Goal: Task Accomplishment & Management: Complete application form

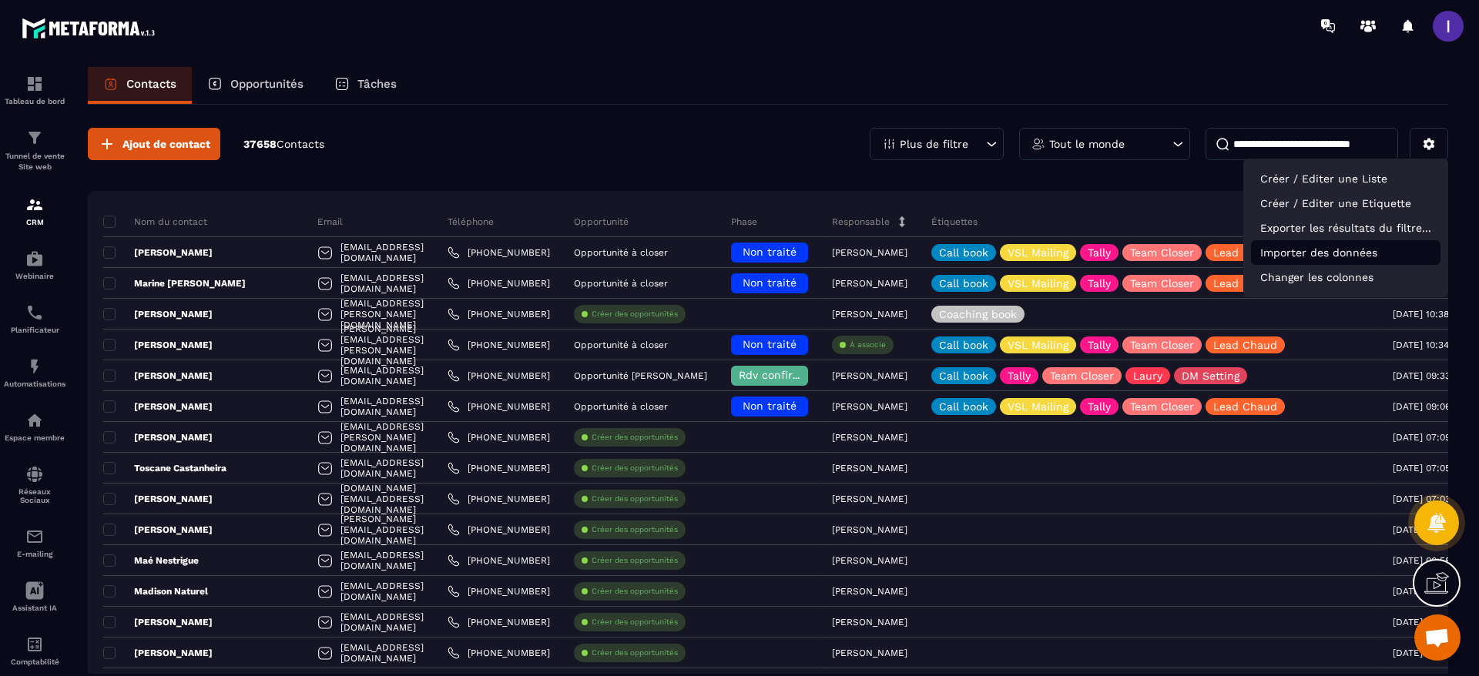
scroll to position [1199, 0]
click at [1304, 256] on p "Importer des données" at bounding box center [1345, 252] width 189 height 25
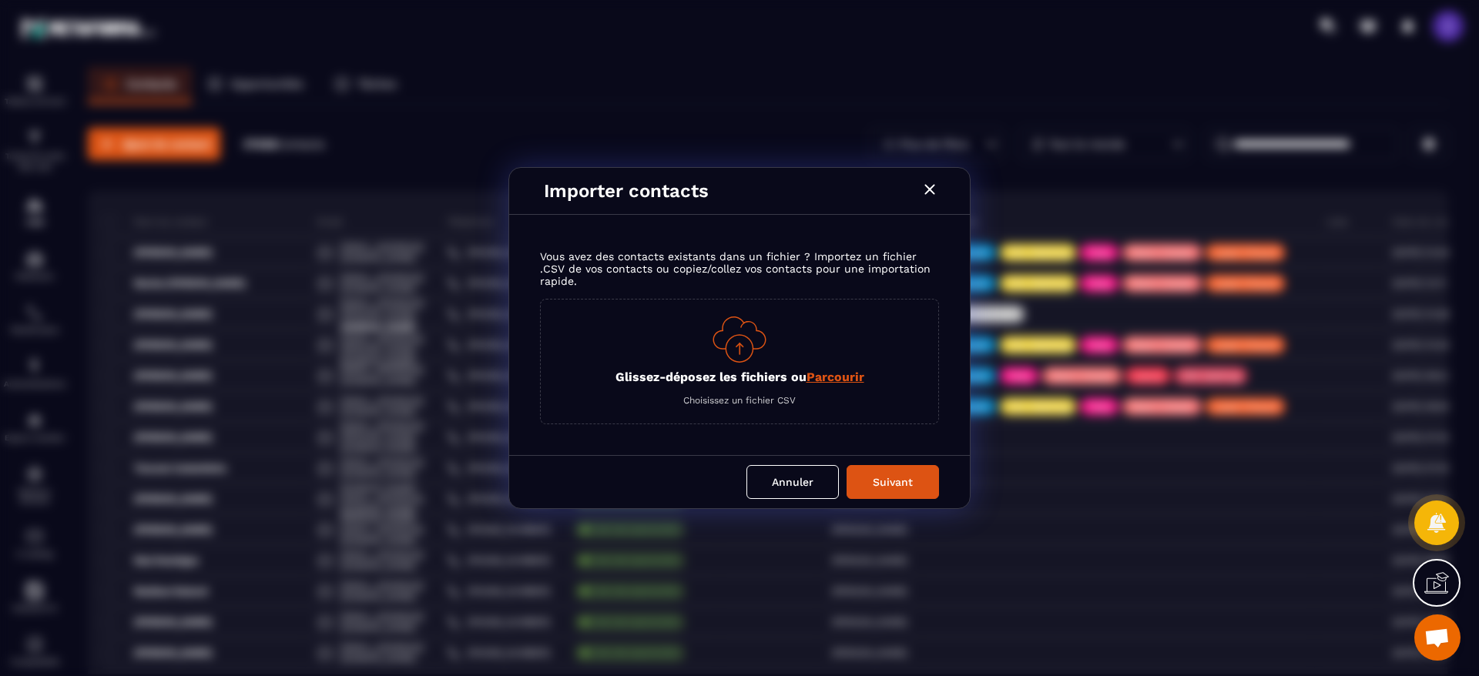
click at [848, 380] on span "Parcourir" at bounding box center [835, 377] width 58 height 15
click at [0, 0] on input "Glissez-déposez les fichiers ou Parcourir" at bounding box center [0, 0] width 0 height 0
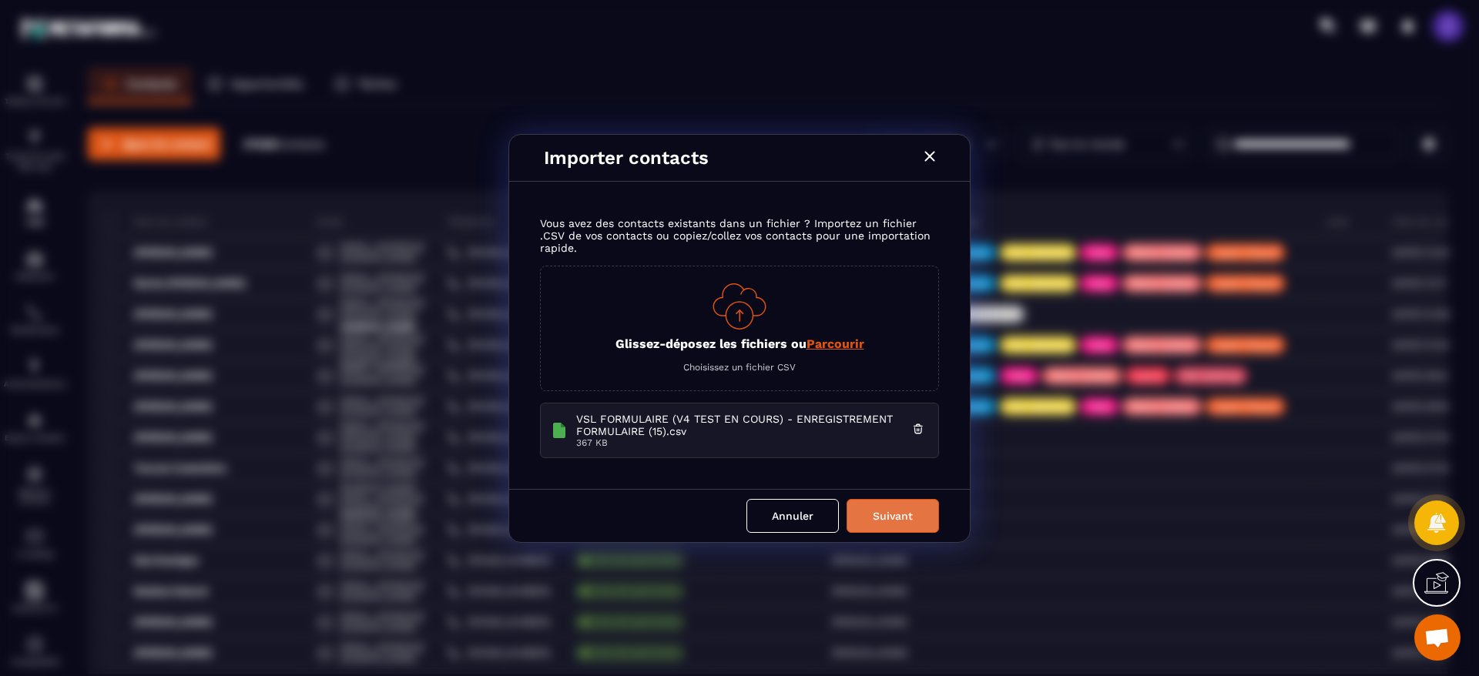
click at [897, 510] on button "Suivant" at bounding box center [892, 516] width 92 height 34
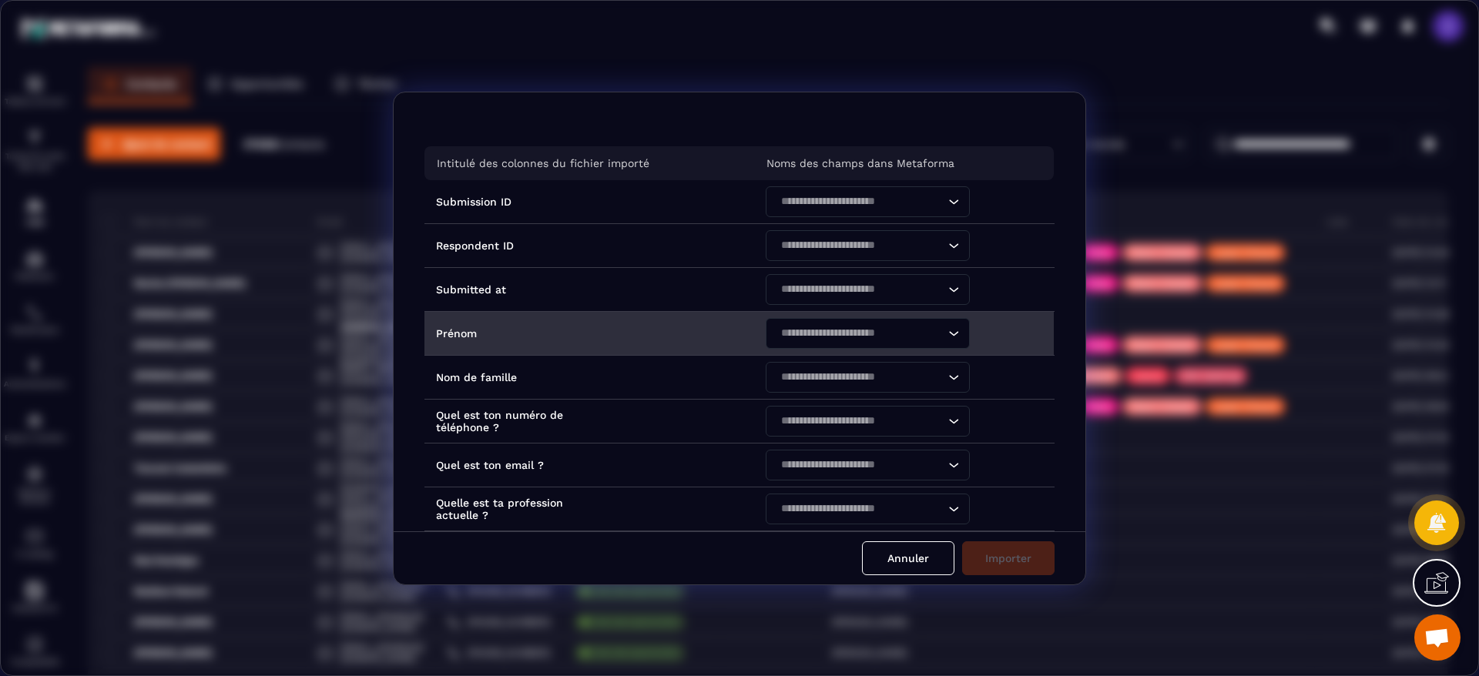
click at [867, 331] on input "Search for option" at bounding box center [860, 333] width 169 height 17
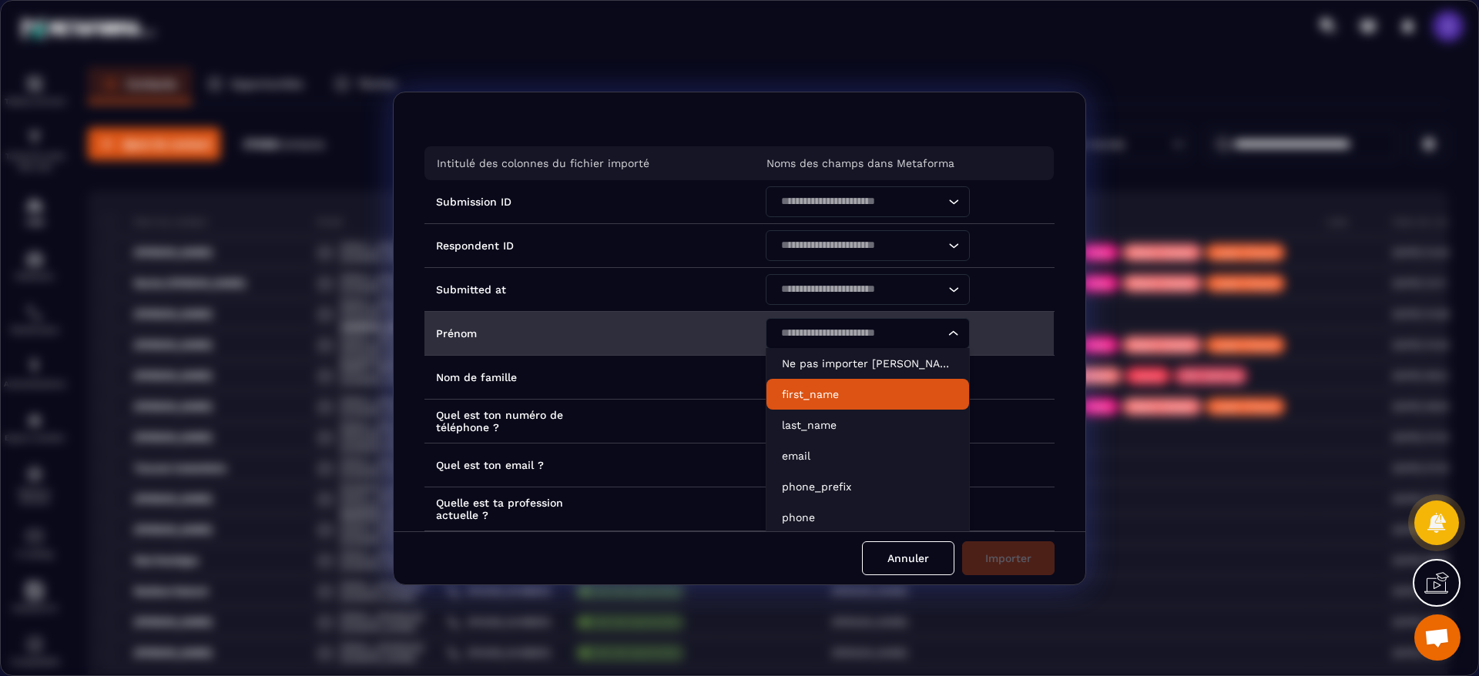
click at [809, 401] on li "first_name" at bounding box center [867, 394] width 203 height 31
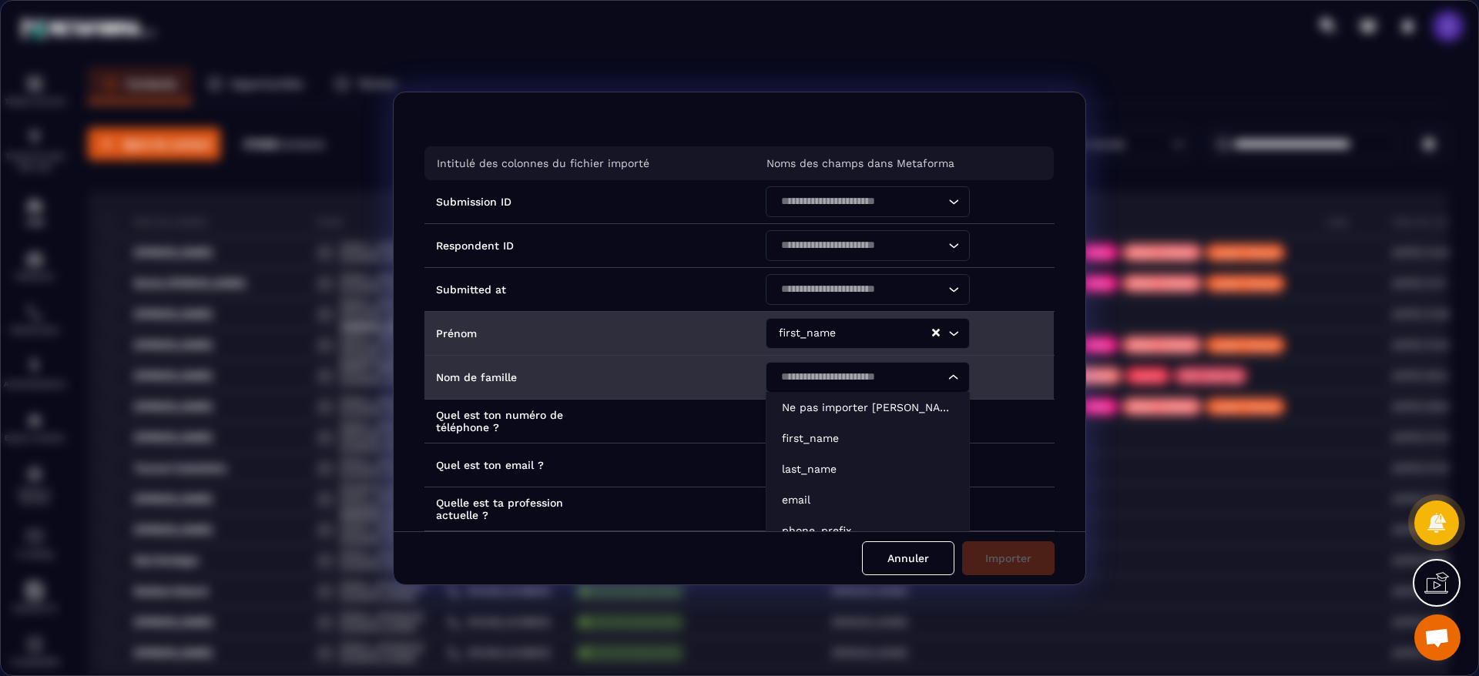
click at [806, 369] on input "Search for option" at bounding box center [860, 377] width 169 height 17
click at [810, 461] on p "last_name" at bounding box center [868, 468] width 172 height 15
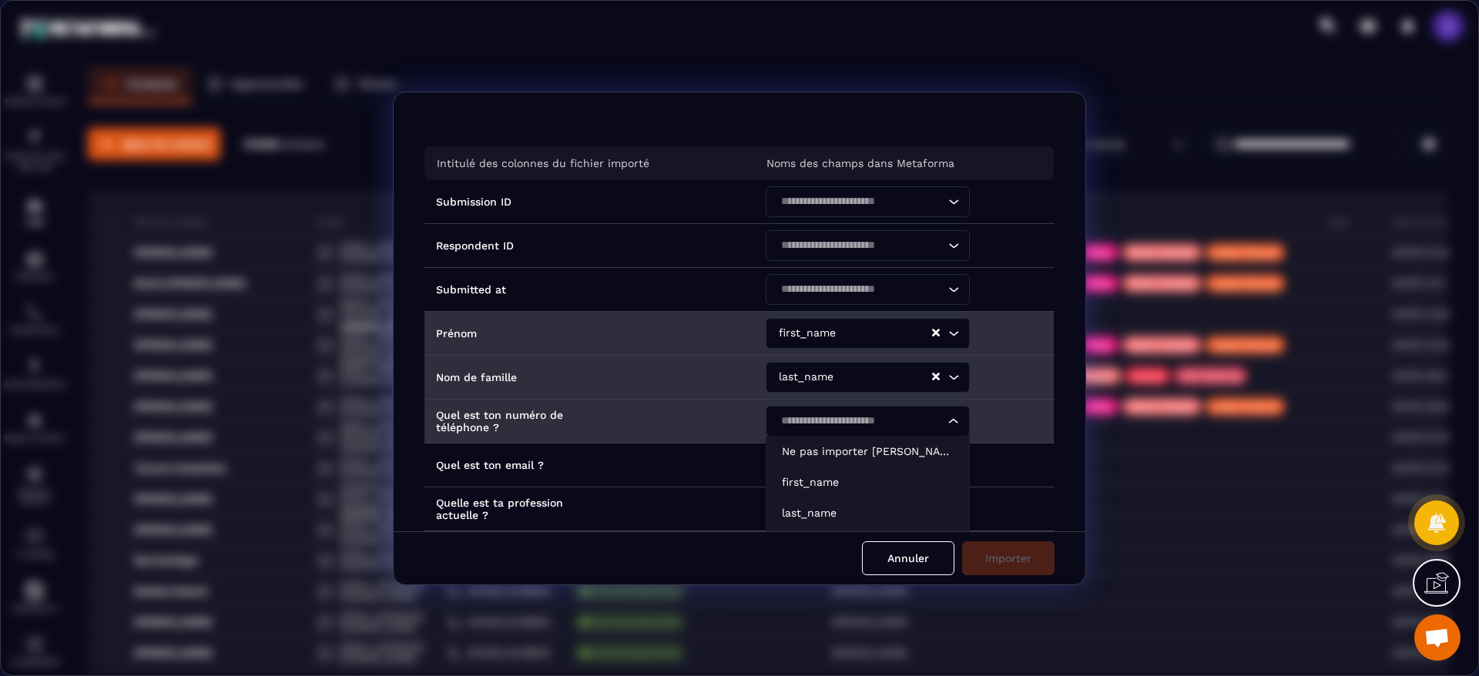
click at [813, 421] on input "Search for option" at bounding box center [860, 421] width 169 height 17
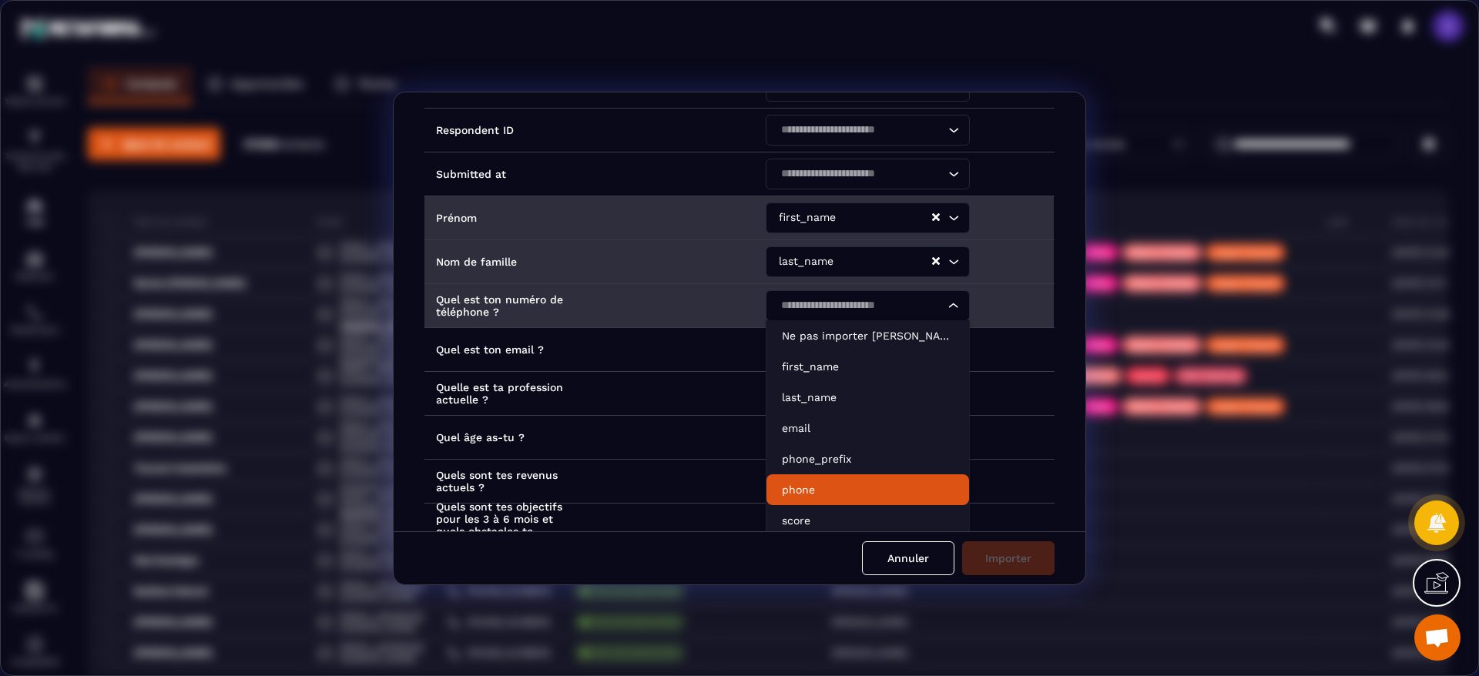
click at [817, 480] on li "phone" at bounding box center [867, 489] width 203 height 31
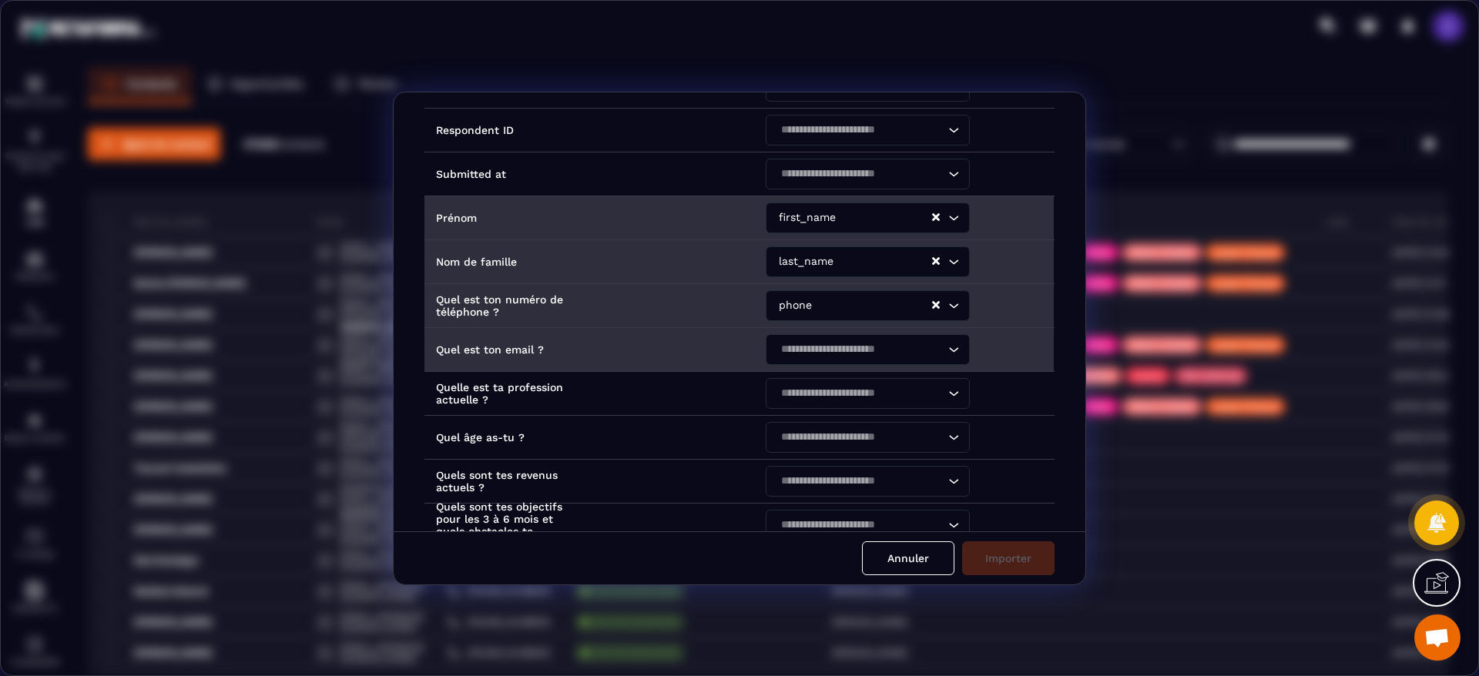
click at [825, 345] on input "Search for option" at bounding box center [860, 349] width 169 height 17
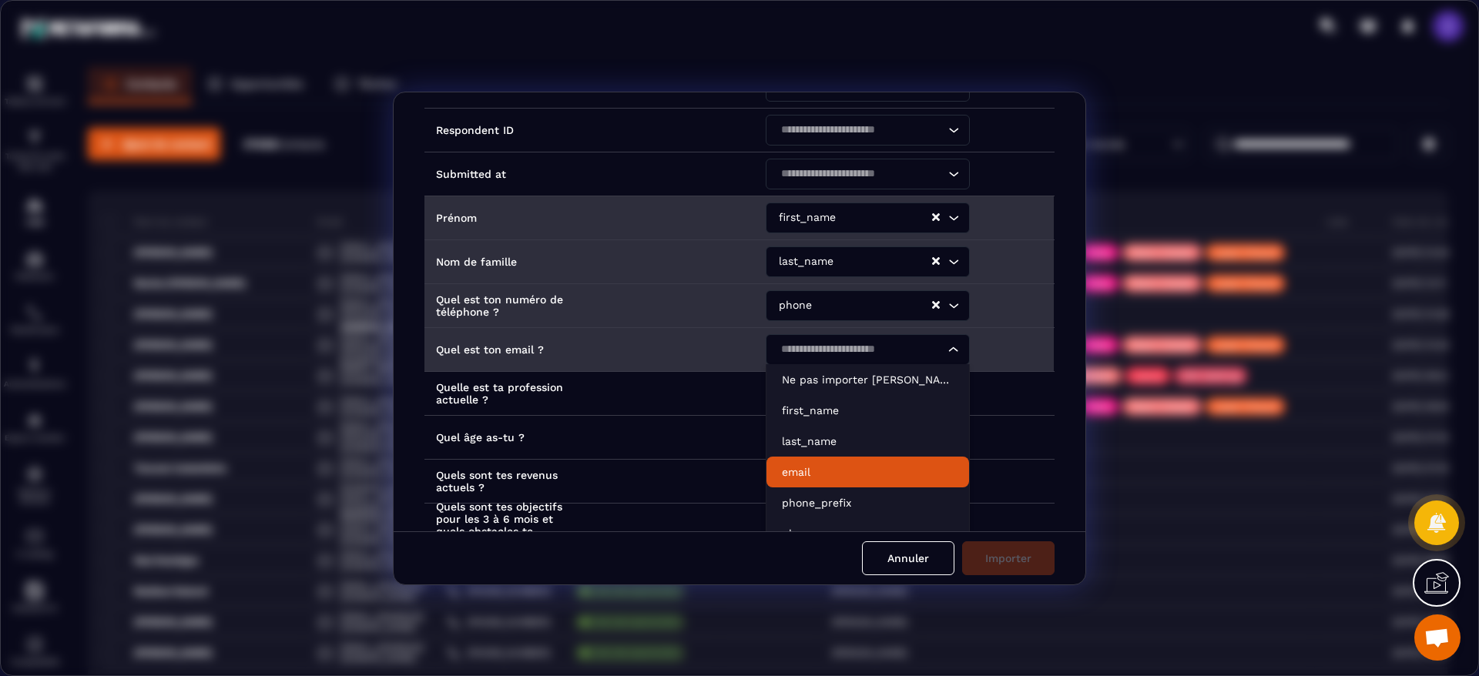
click at [816, 471] on p "email" at bounding box center [868, 471] width 172 height 15
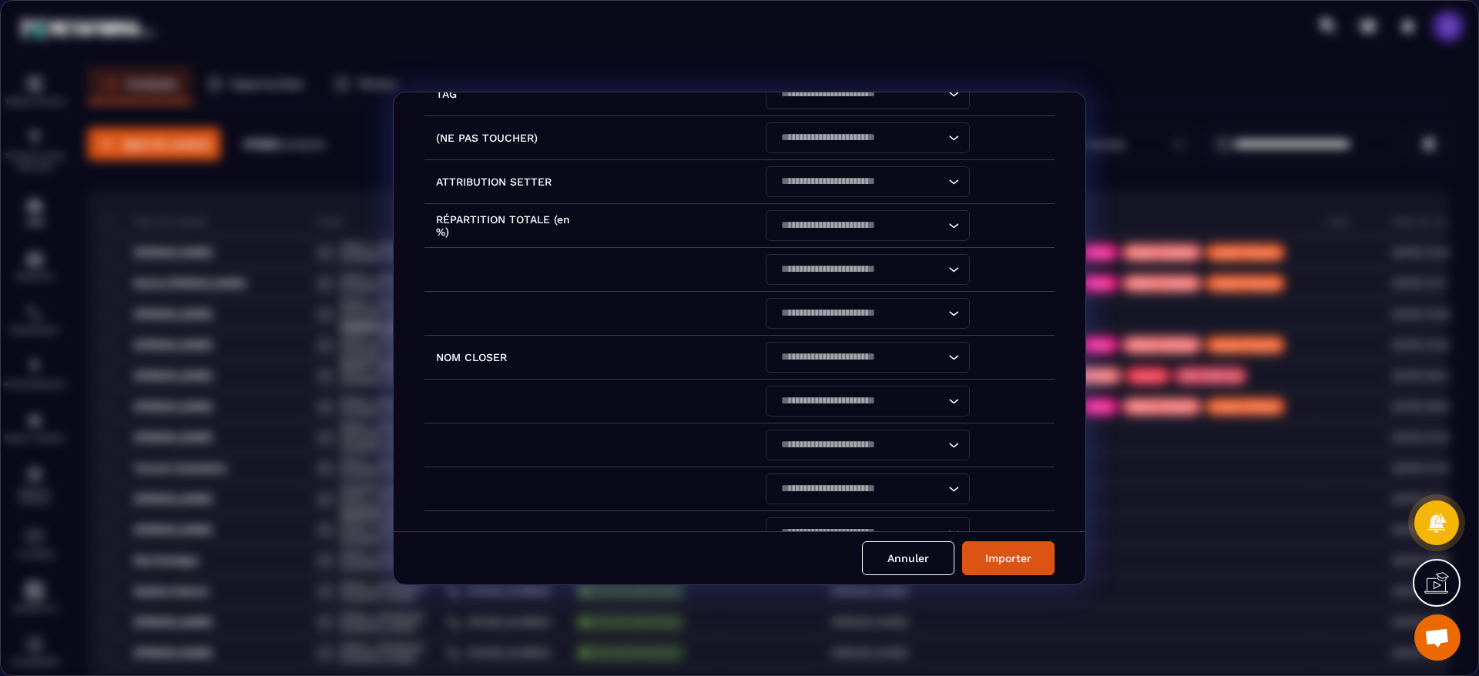
scroll to position [915, 0]
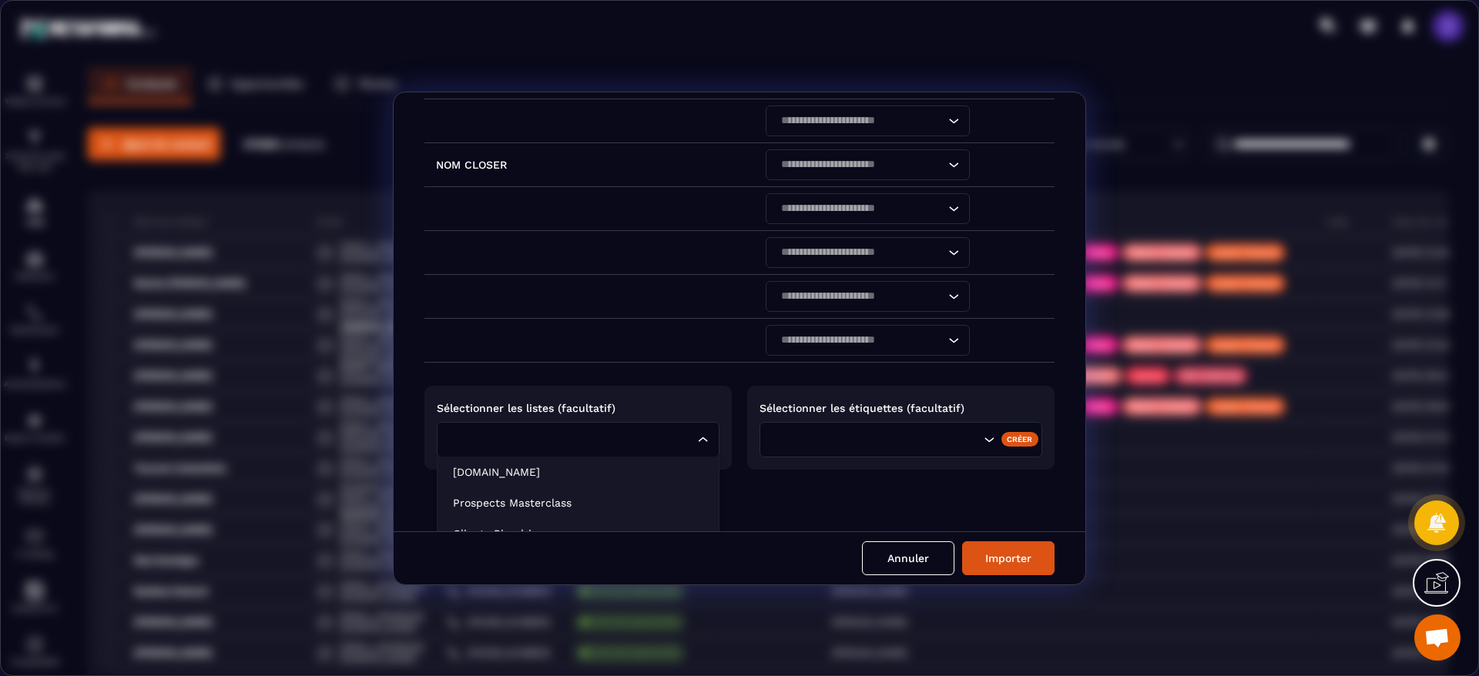
click at [553, 429] on div "Loading..." at bounding box center [578, 439] width 283 height 35
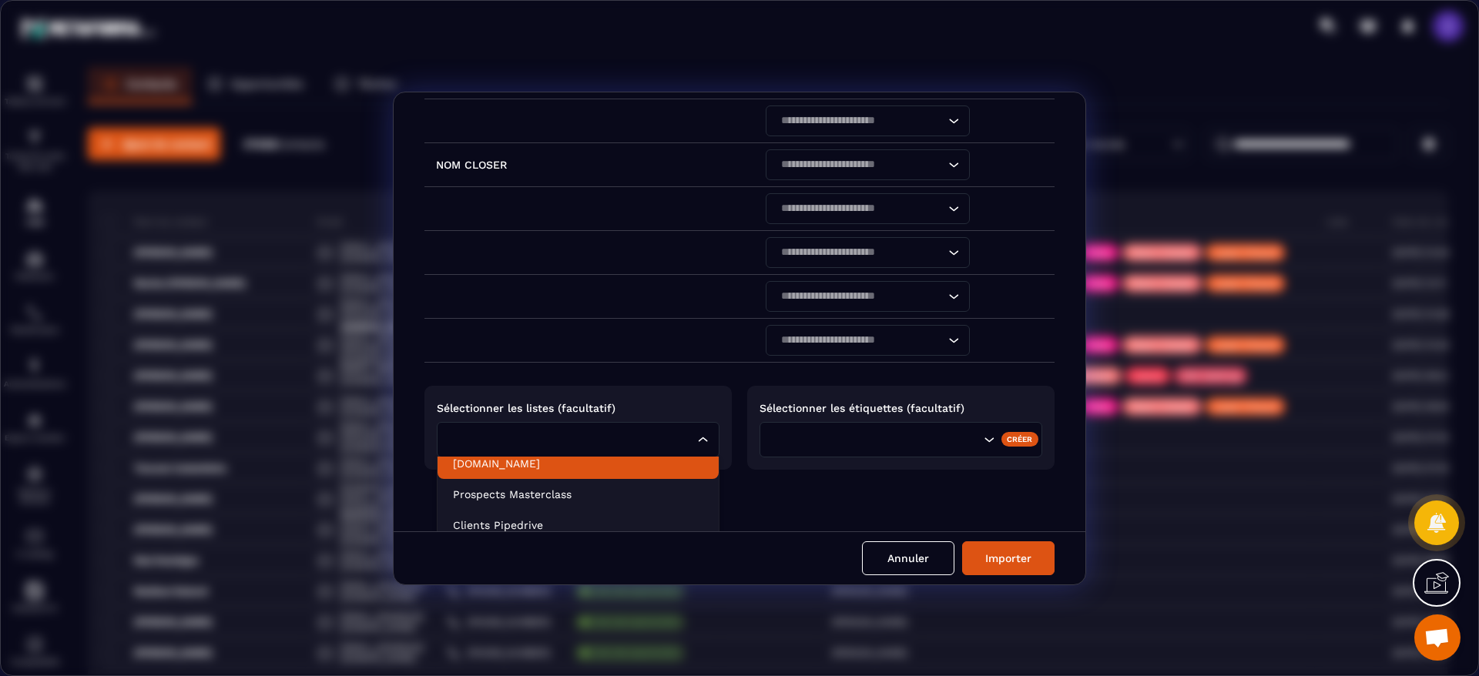
scroll to position [0, 0]
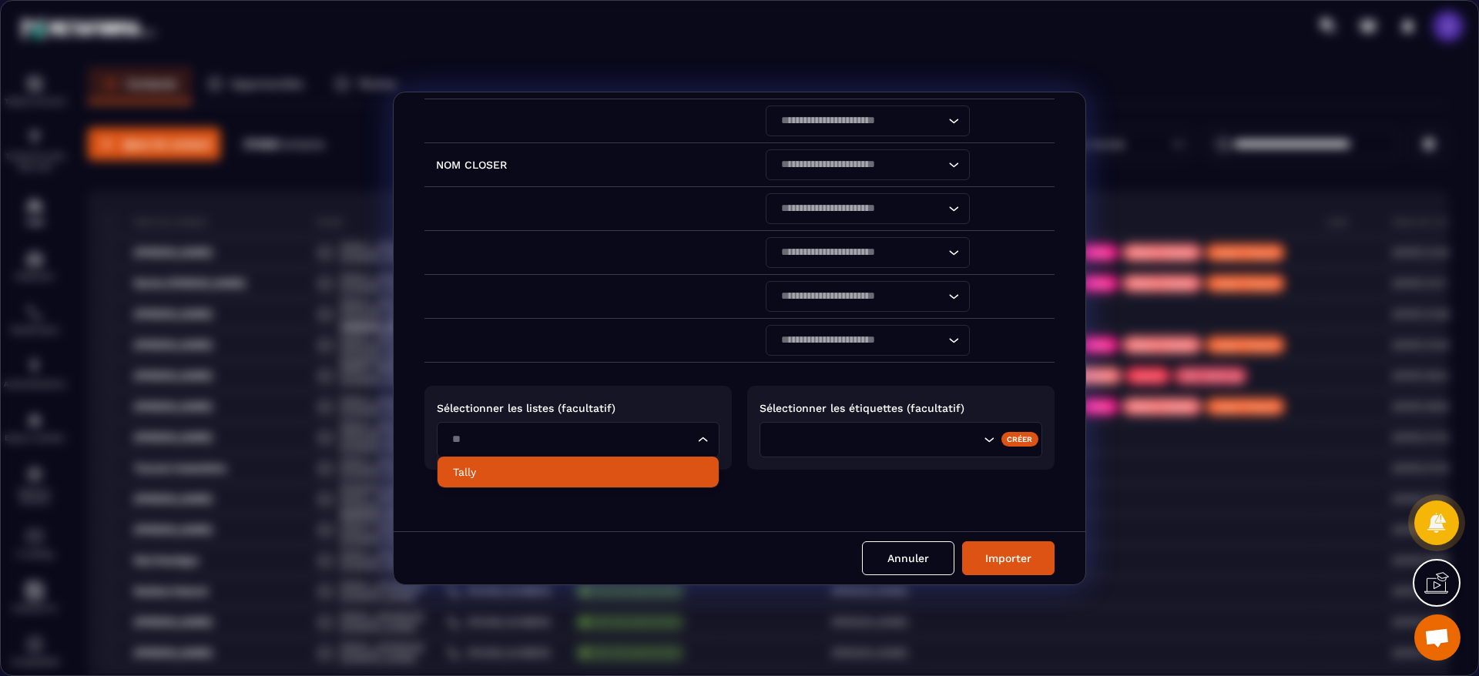
click at [524, 480] on li "Tally" at bounding box center [577, 472] width 281 height 31
type input "**"
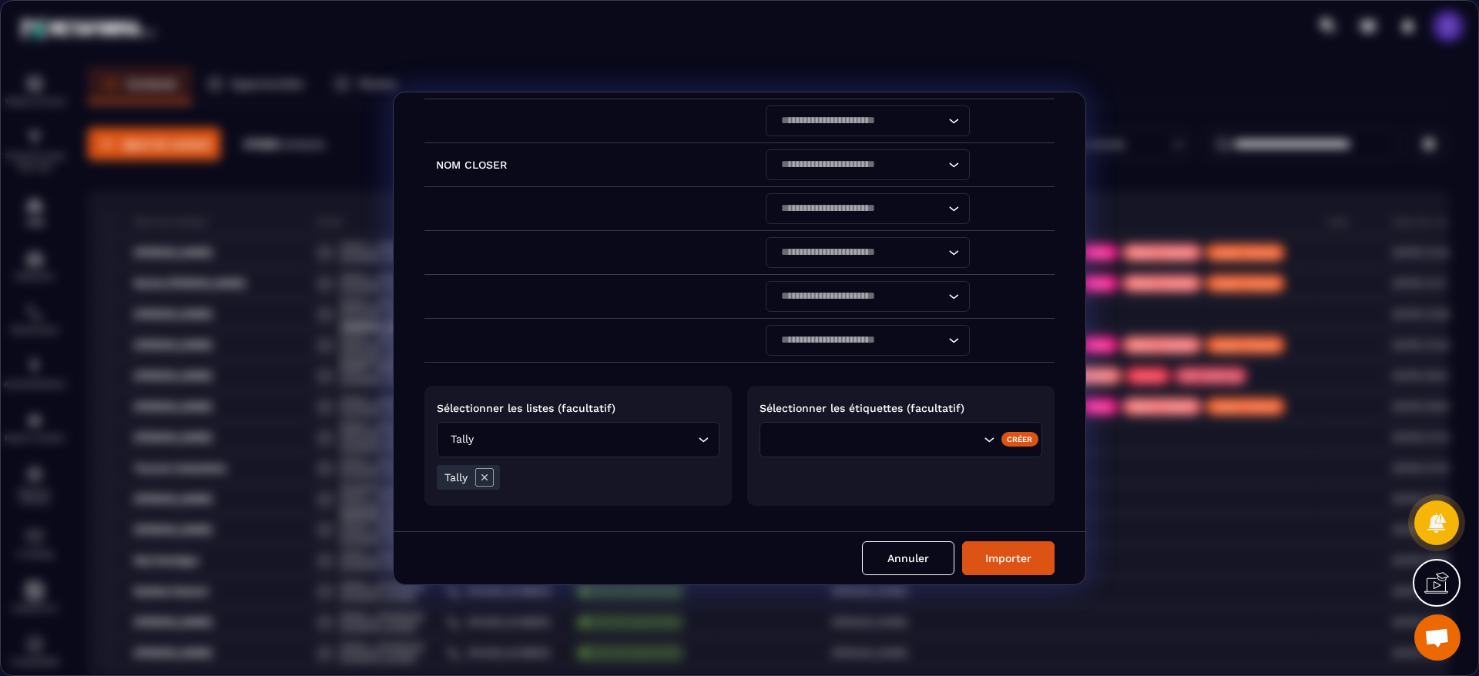
click at [852, 444] on input "Search for option" at bounding box center [901, 439] width 156 height 17
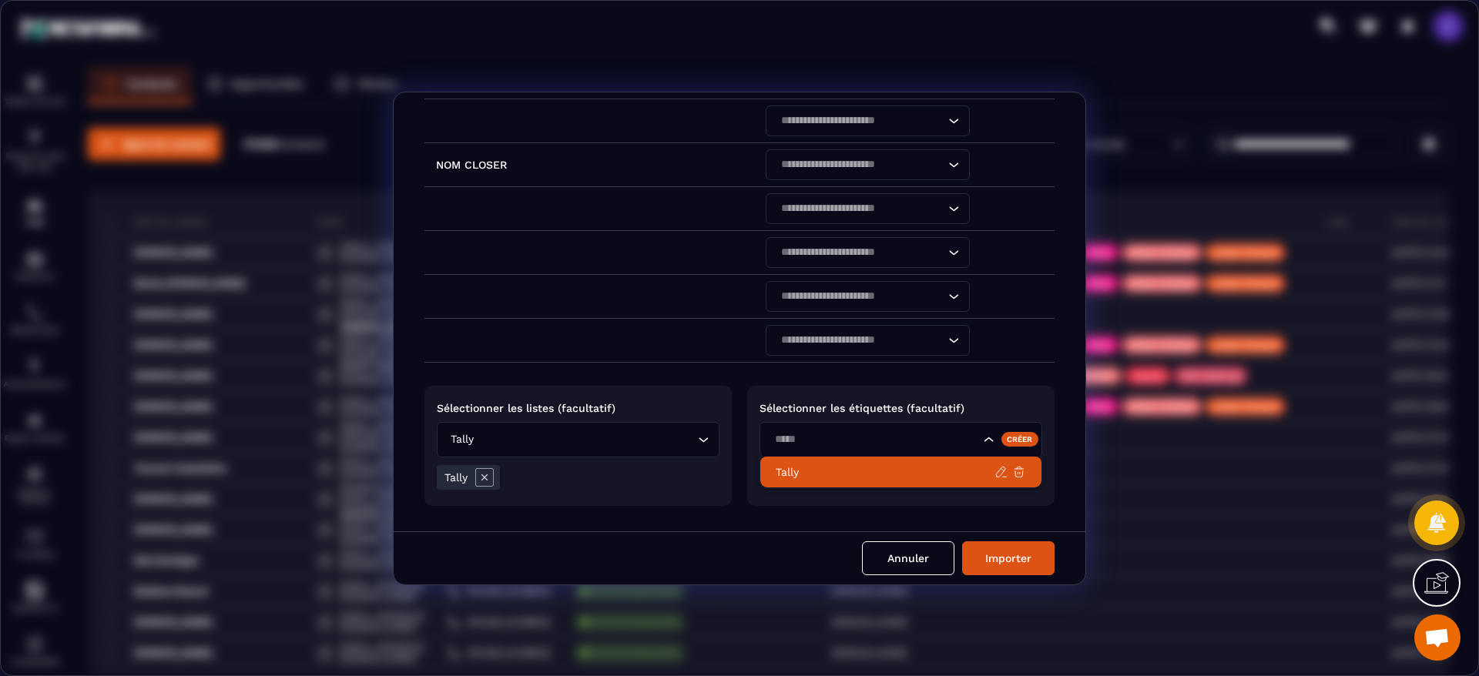
click at [890, 481] on li "Tally" at bounding box center [900, 472] width 281 height 31
type input "*****"
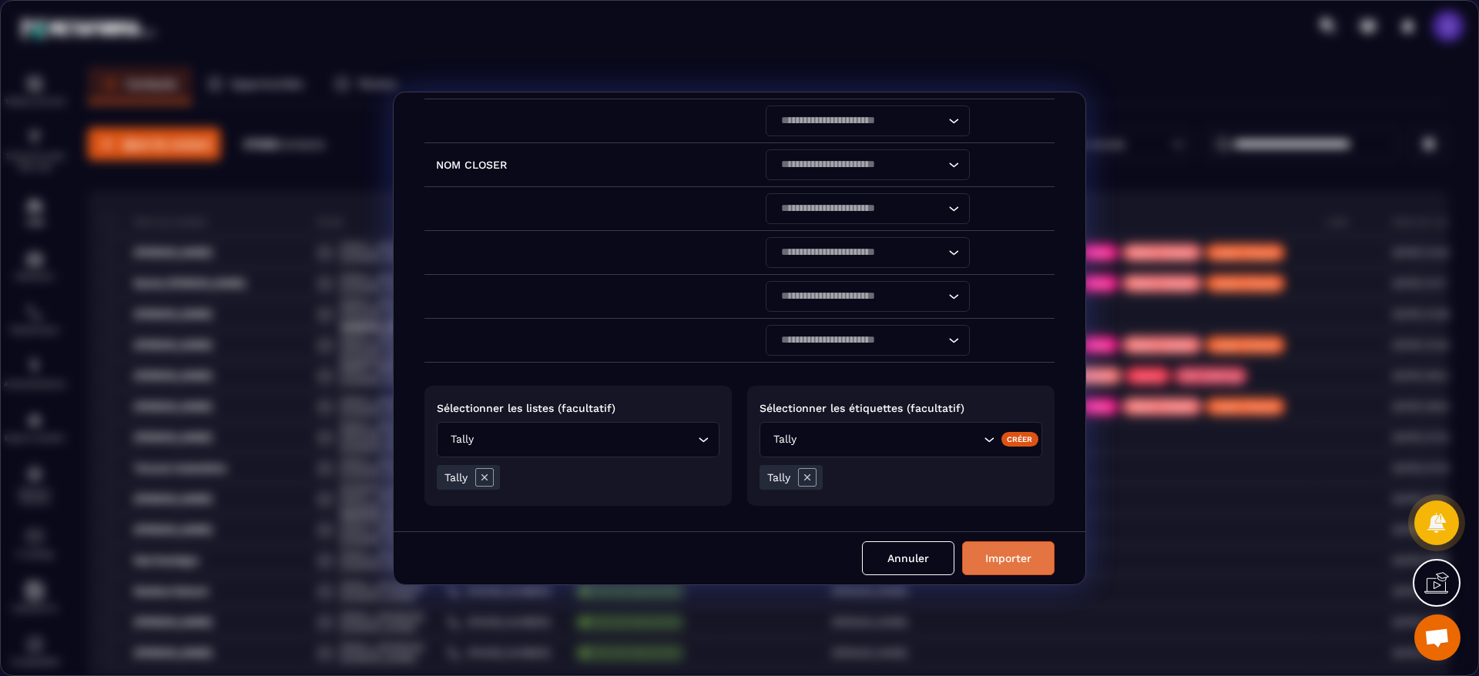
click at [1039, 566] on button "Importer" at bounding box center [1008, 558] width 92 height 34
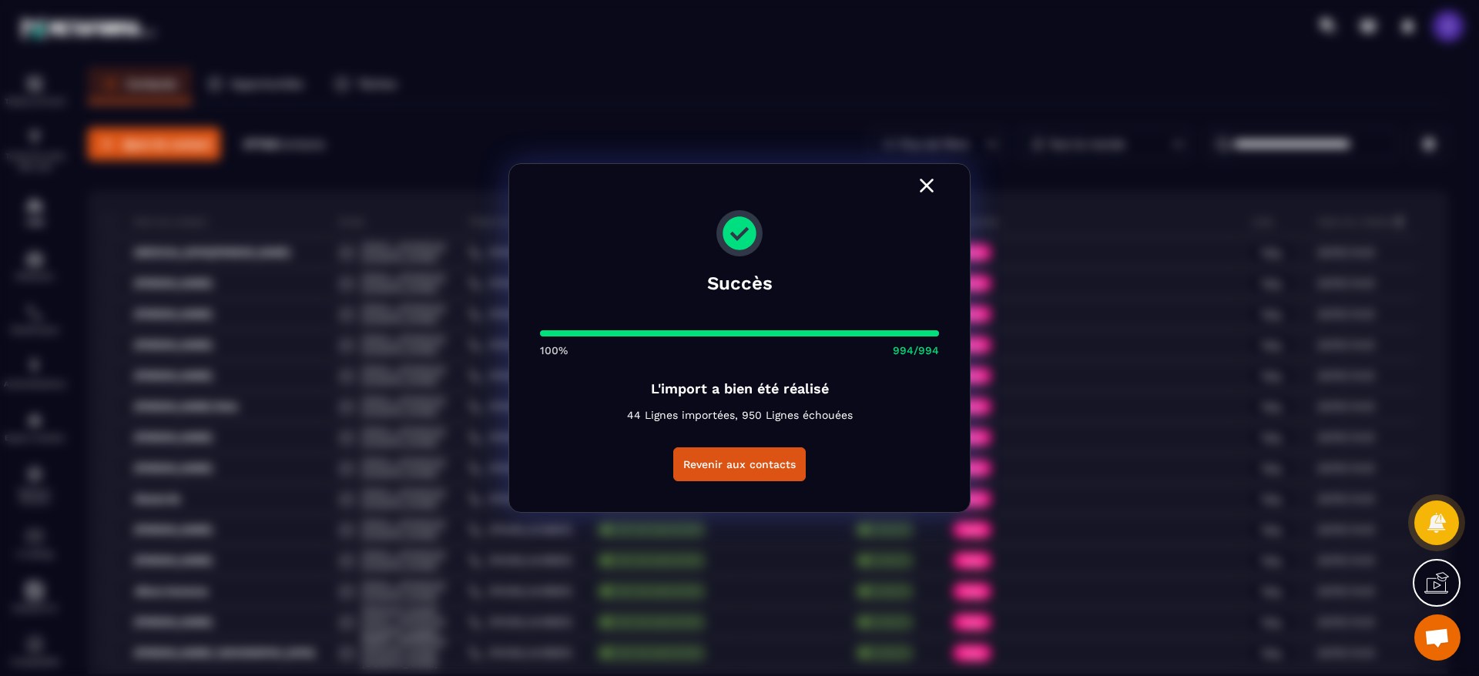
click at [924, 183] on icon "Modal window" at bounding box center [927, 186] width 14 height 14
